Goal: Navigation & Orientation: Find specific page/section

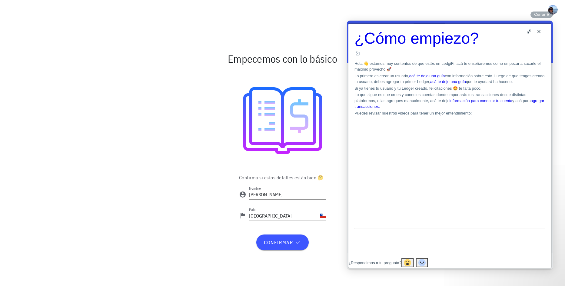
click at [540, 30] on button "Close" at bounding box center [539, 32] width 10 height 10
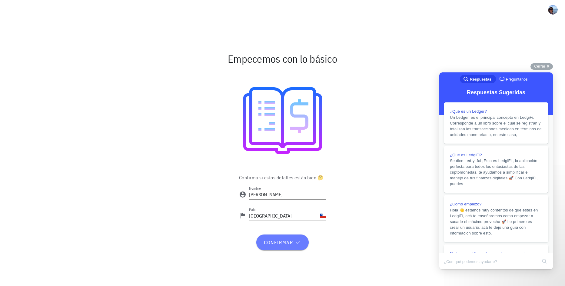
click at [279, 243] on span "confirmar" at bounding box center [283, 242] width 38 height 6
click at [297, 244] on icon "button" at bounding box center [298, 242] width 5 height 5
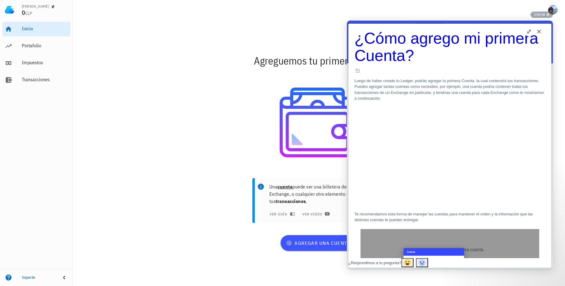
click at [541, 30] on button "Close" at bounding box center [539, 32] width 10 height 10
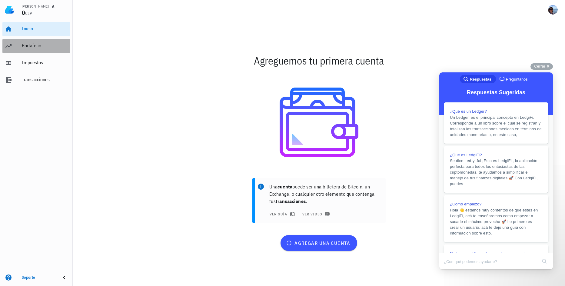
click at [39, 48] on div "Portafolio" at bounding box center [45, 46] width 46 height 6
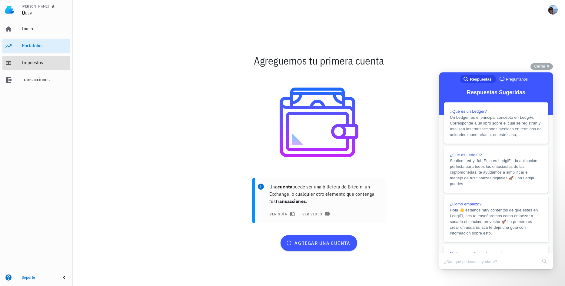
click at [39, 62] on div "Impuestos" at bounding box center [45, 63] width 46 height 6
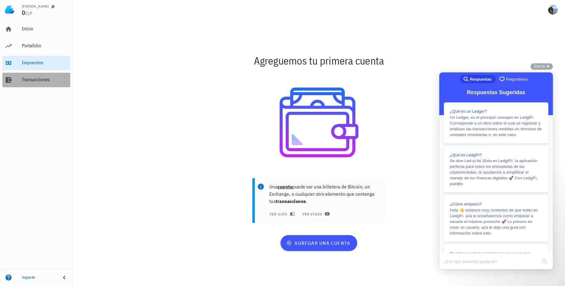
click at [38, 78] on div "Transacciones" at bounding box center [45, 80] width 46 height 6
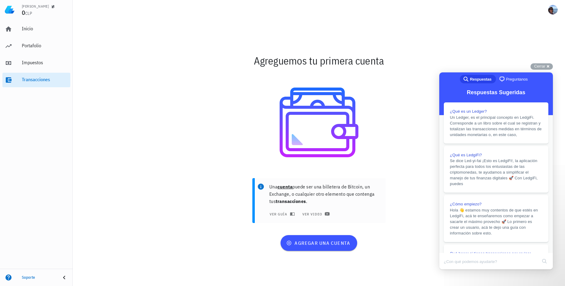
click at [63, 277] on icon at bounding box center [64, 277] width 7 height 7
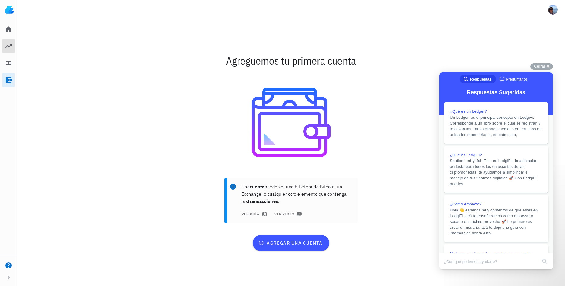
click at [8, 44] on icon at bounding box center [8, 45] width 7 height 7
click at [6, 276] on icon "button" at bounding box center [8, 277] width 7 height 7
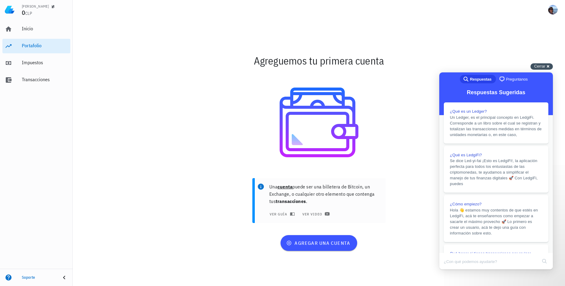
click at [541, 64] on span "Cerrar" at bounding box center [539, 66] width 11 height 5
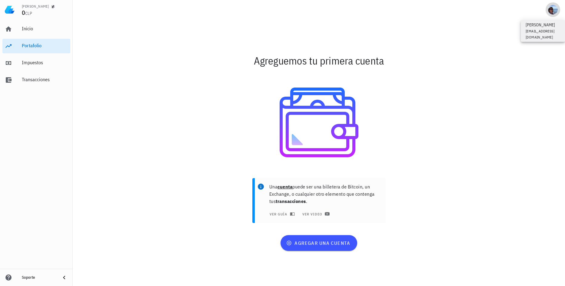
click at [550, 10] on div "avatar" at bounding box center [553, 10] width 10 height 10
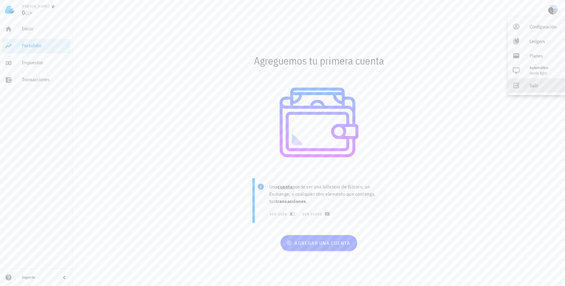
click at [530, 85] on link "Salir" at bounding box center [536, 85] width 57 height 15
